Goal: Task Accomplishment & Management: Use online tool/utility

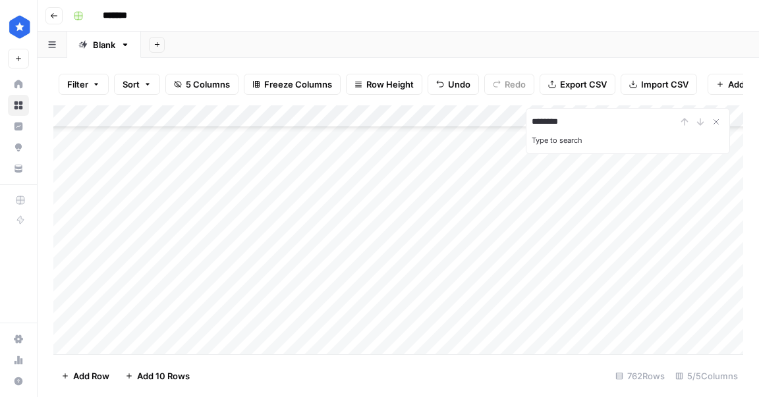
scroll to position [16768, 0]
click at [715, 123] on icon "Close Search" at bounding box center [716, 122] width 5 height 5
click at [463, 274] on div "Add Column" at bounding box center [398, 229] width 690 height 249
click at [429, 301] on div "Add Column" at bounding box center [398, 229] width 690 height 249
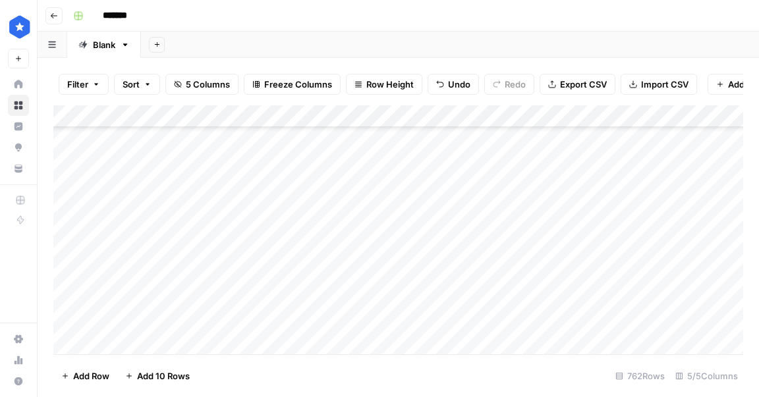
click at [390, 325] on div "Add Column" at bounding box center [398, 229] width 690 height 249
click at [609, 277] on div "Add Column" at bounding box center [398, 229] width 690 height 249
click at [610, 297] on div "Add Column" at bounding box center [398, 229] width 690 height 249
click at [611, 319] on div "Add Column" at bounding box center [398, 229] width 690 height 249
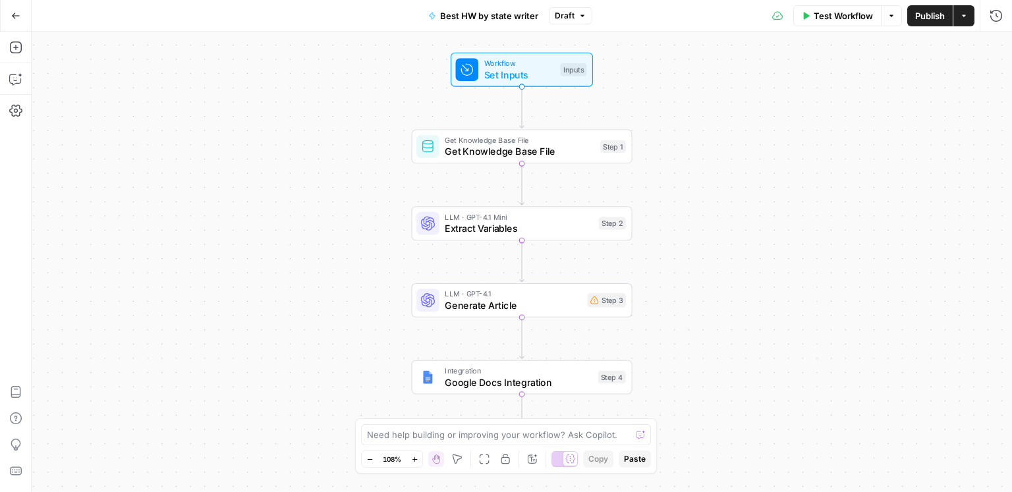
click at [566, 16] on span "Draft" at bounding box center [565, 16] width 20 height 12
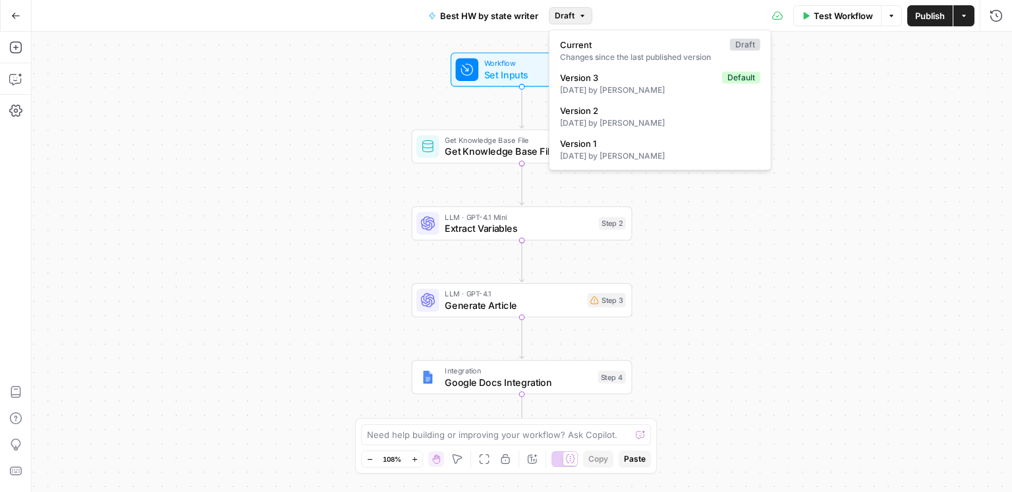
click at [566, 16] on span "Draft" at bounding box center [565, 16] width 20 height 12
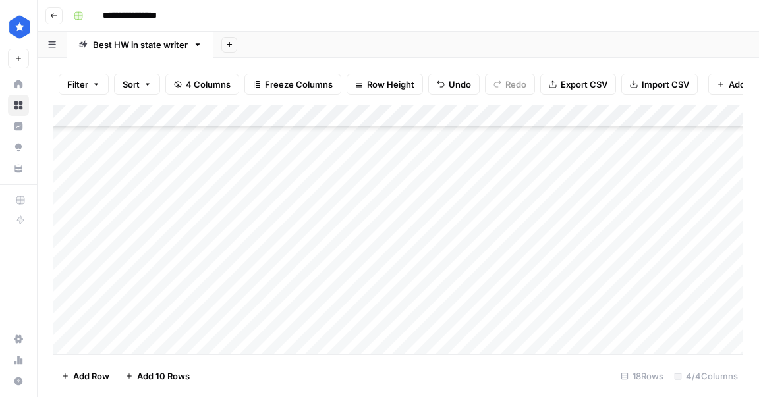
scroll to position [197, 0]
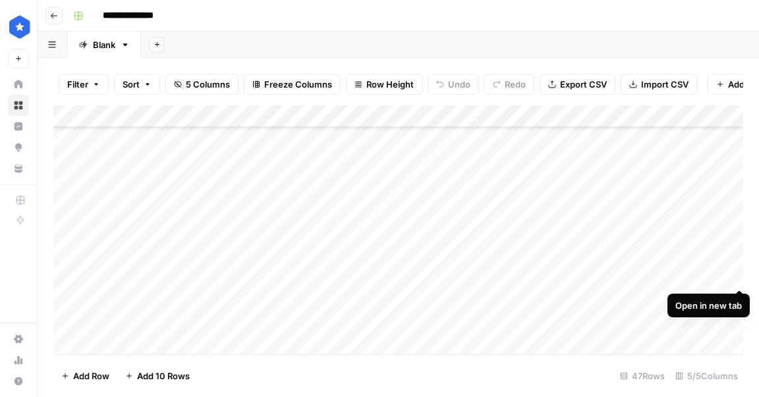
click at [737, 277] on div "Add Column" at bounding box center [398, 229] width 690 height 249
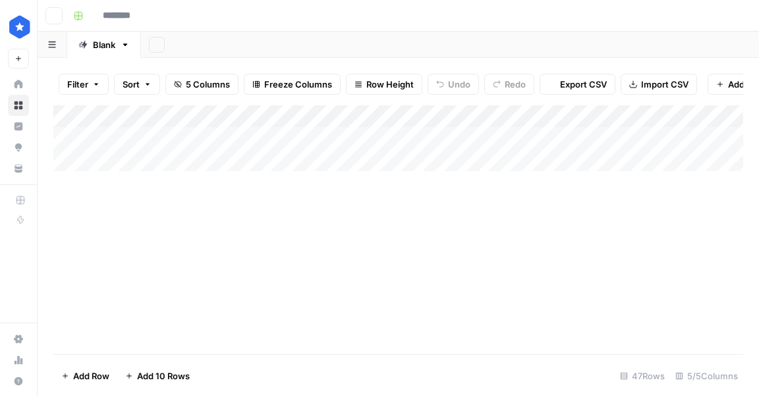
type input "**********"
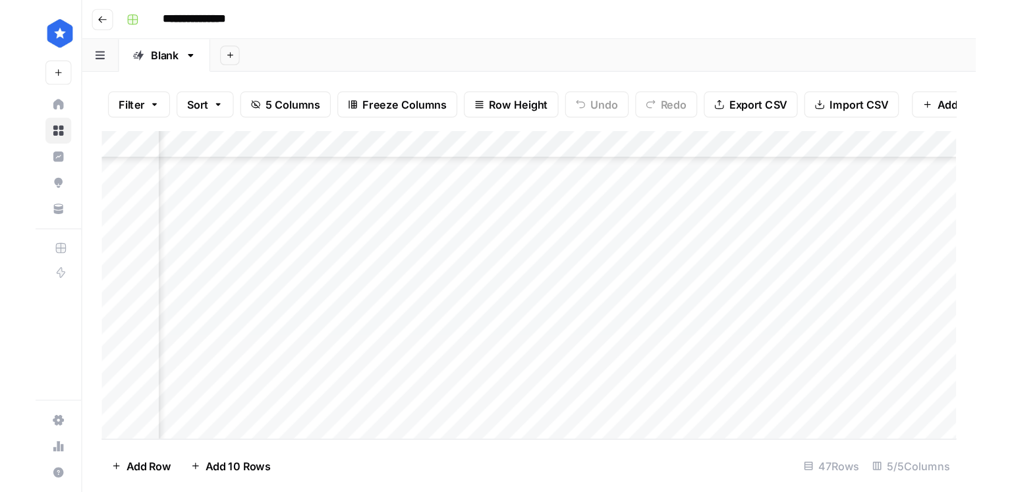
scroll to position [847, 86]
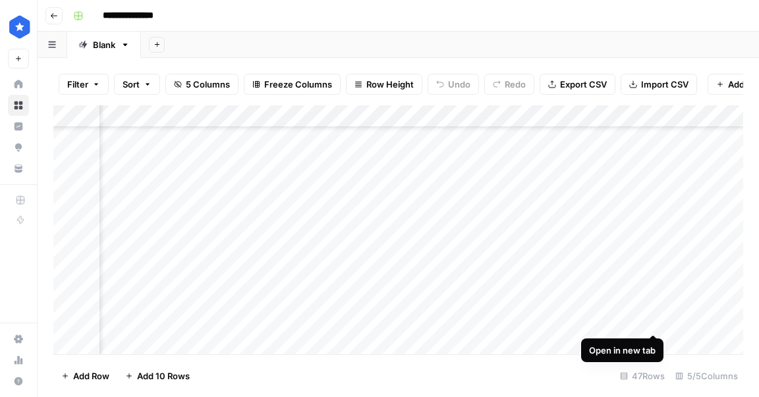
click at [653, 323] on div "Add Column" at bounding box center [398, 229] width 690 height 249
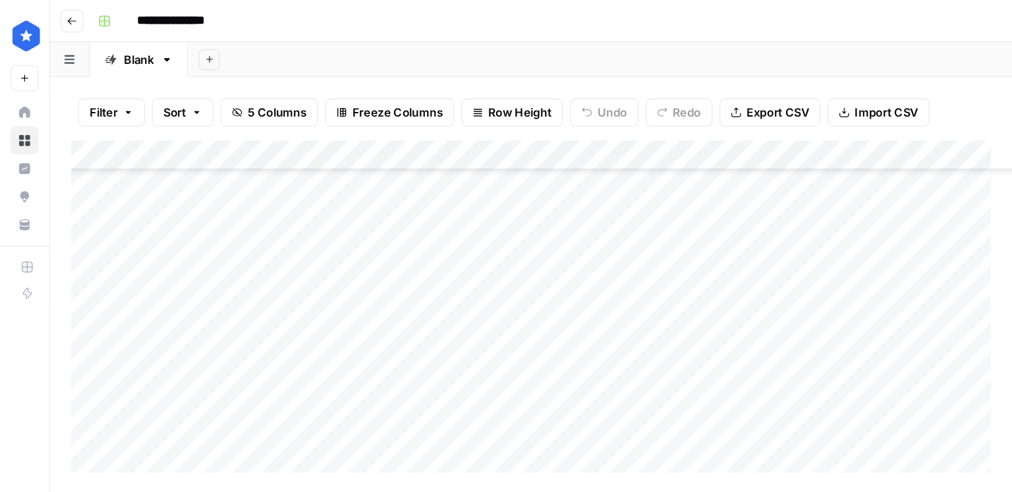
scroll to position [752, 0]
